Goal: Transaction & Acquisition: Obtain resource

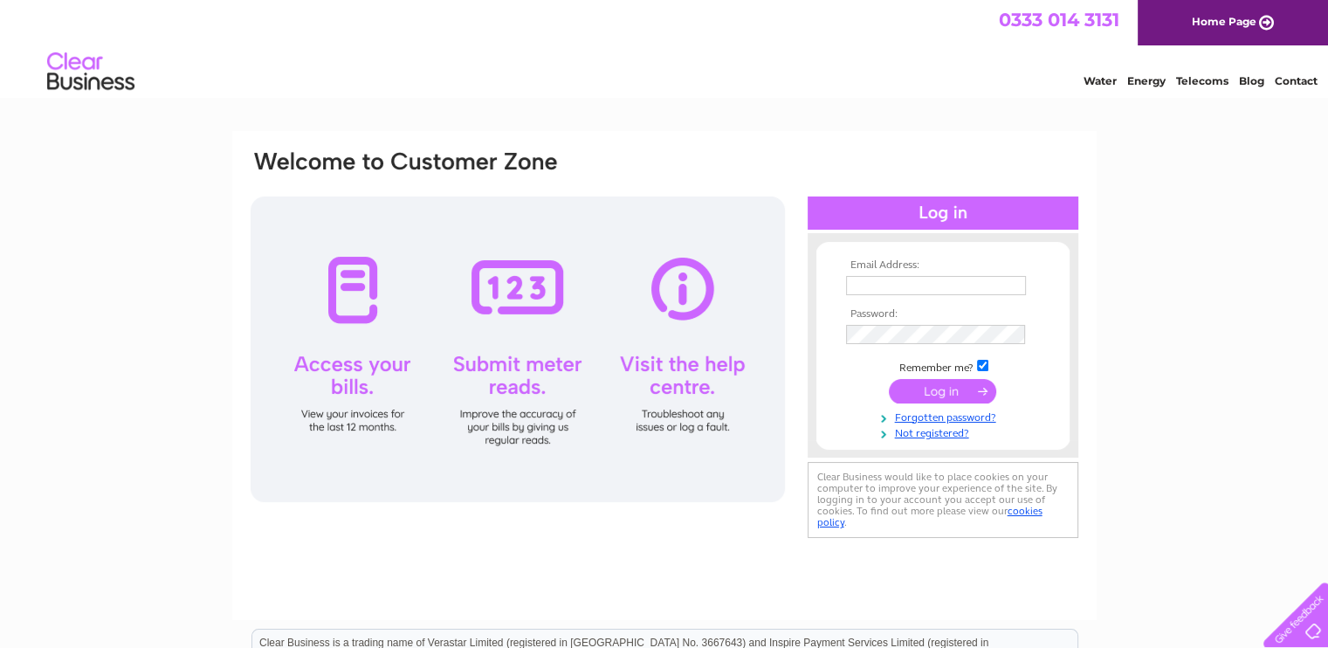
type input "accounts@cabershowrooms.co.uk"
click at [945, 388] on input "submit" at bounding box center [942, 391] width 107 height 24
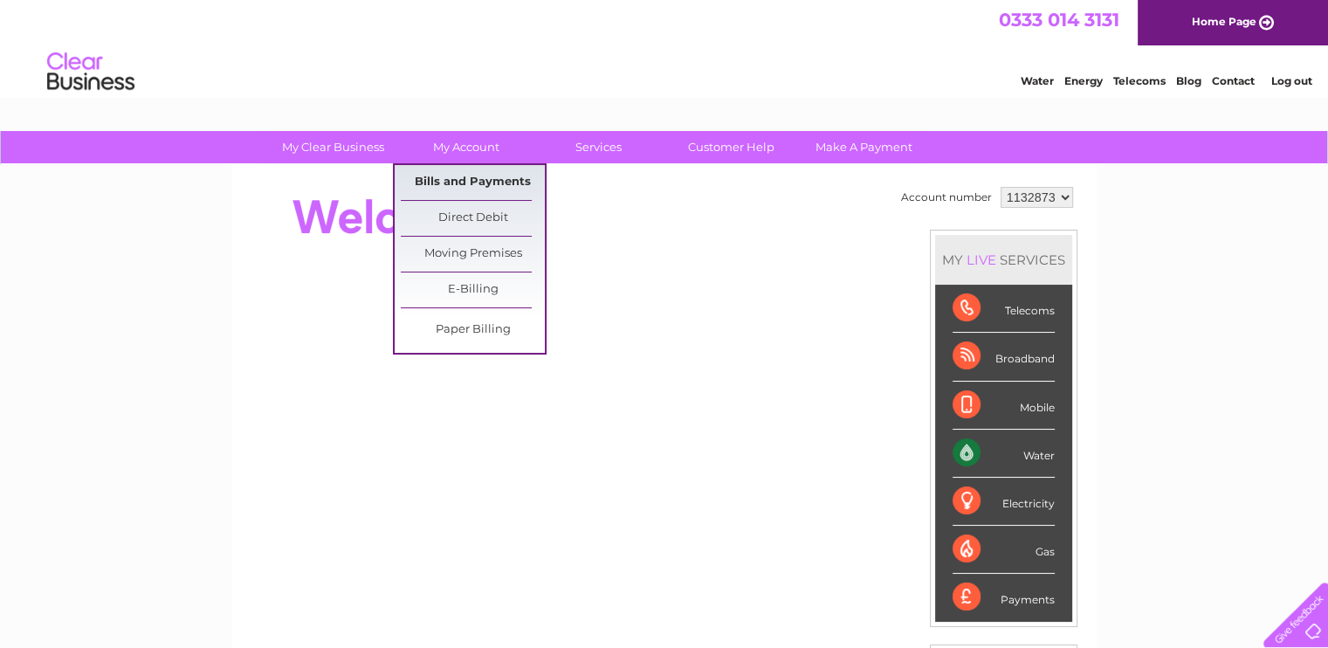
click at [467, 186] on link "Bills and Payments" at bounding box center [473, 182] width 144 height 35
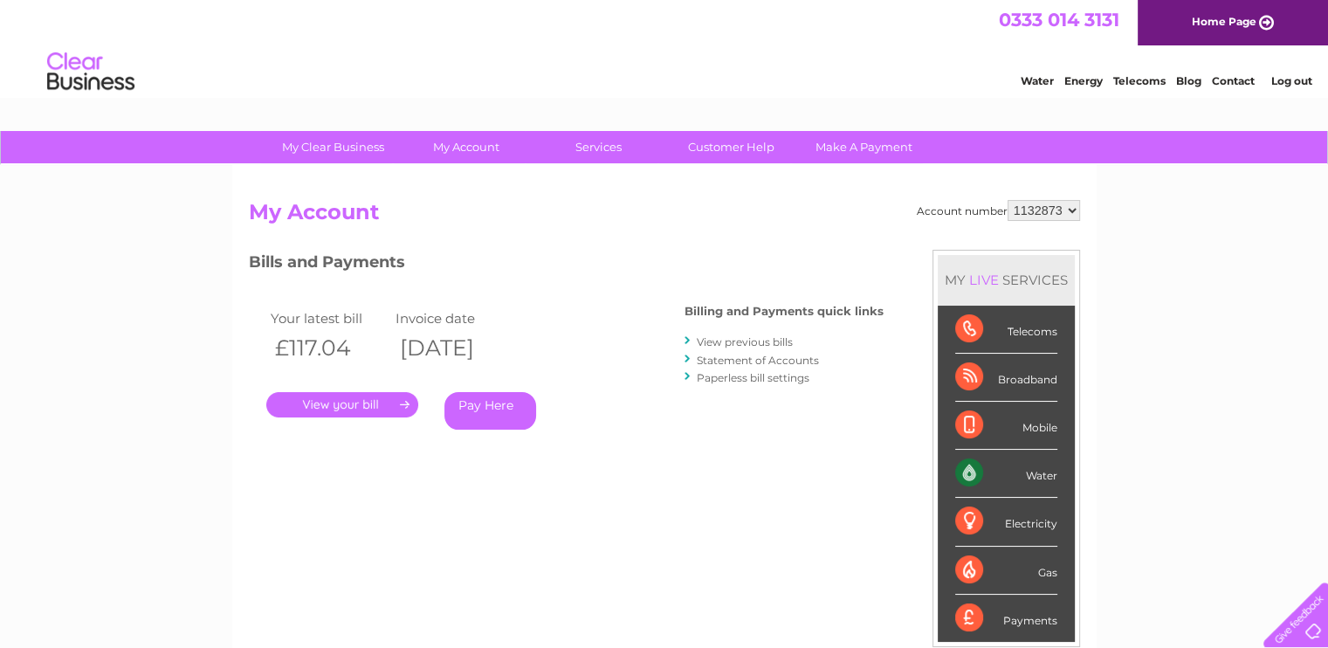
click at [343, 400] on link "." at bounding box center [342, 404] width 152 height 25
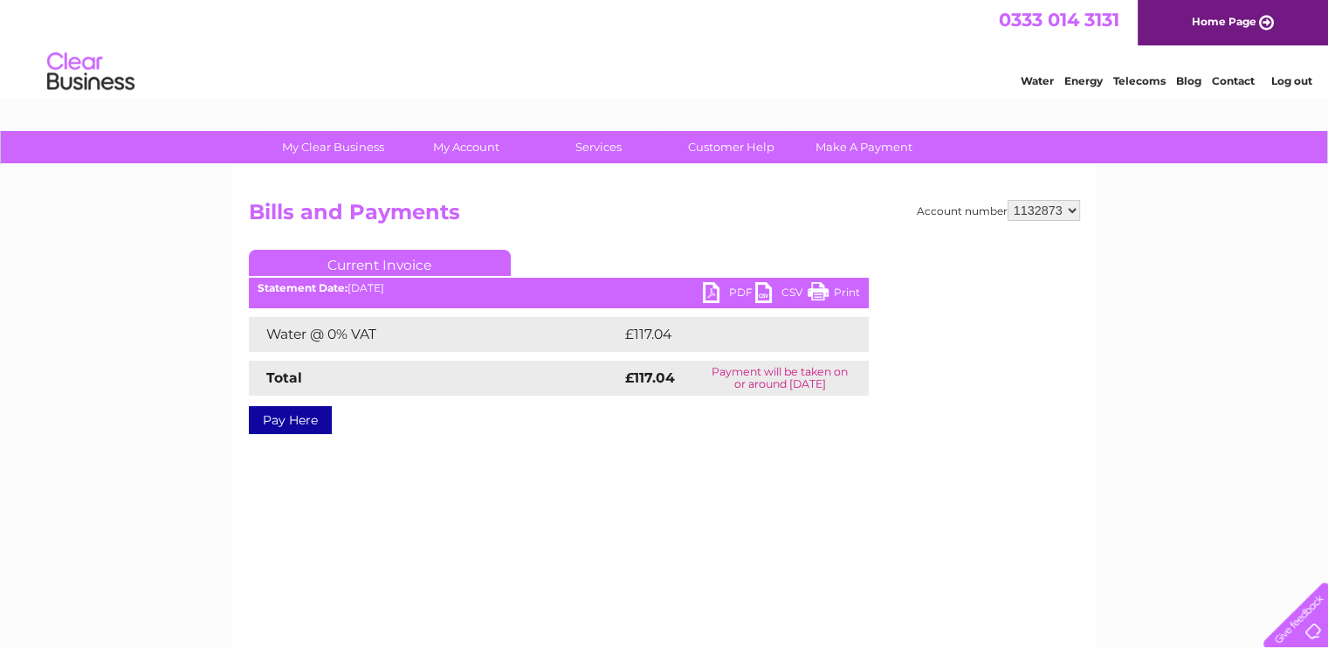
click at [723, 287] on link "PDF" at bounding box center [729, 294] width 52 height 25
